Goal: Task Accomplishment & Management: Manage account settings

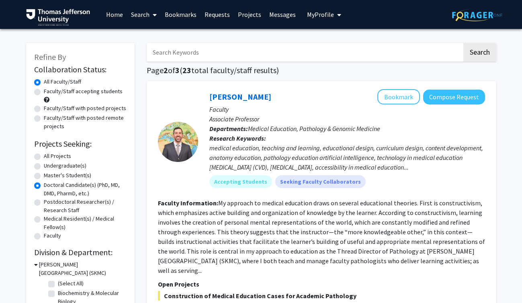
click at [186, 16] on link "Bookmarks" at bounding box center [181, 14] width 40 height 28
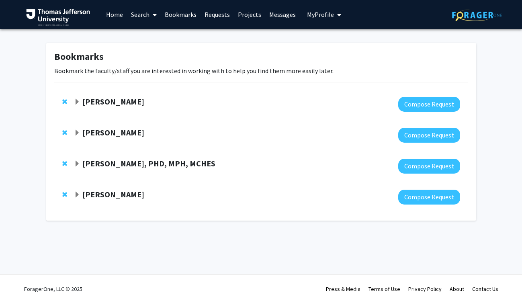
click at [79, 194] on span "Expand Amy Cunningham Bookmark" at bounding box center [77, 195] width 6 height 6
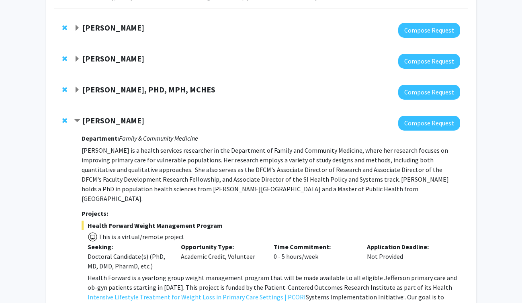
scroll to position [73, 0]
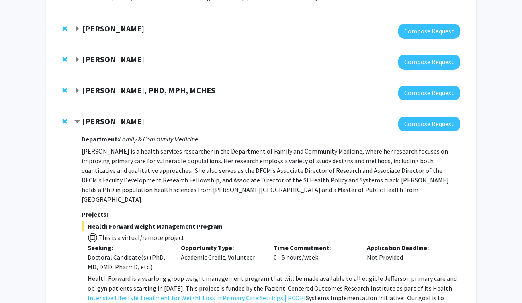
click at [76, 120] on span "Contract Amy Cunningham Bookmark" at bounding box center [77, 121] width 6 height 6
